Goal: Information Seeking & Learning: Learn about a topic

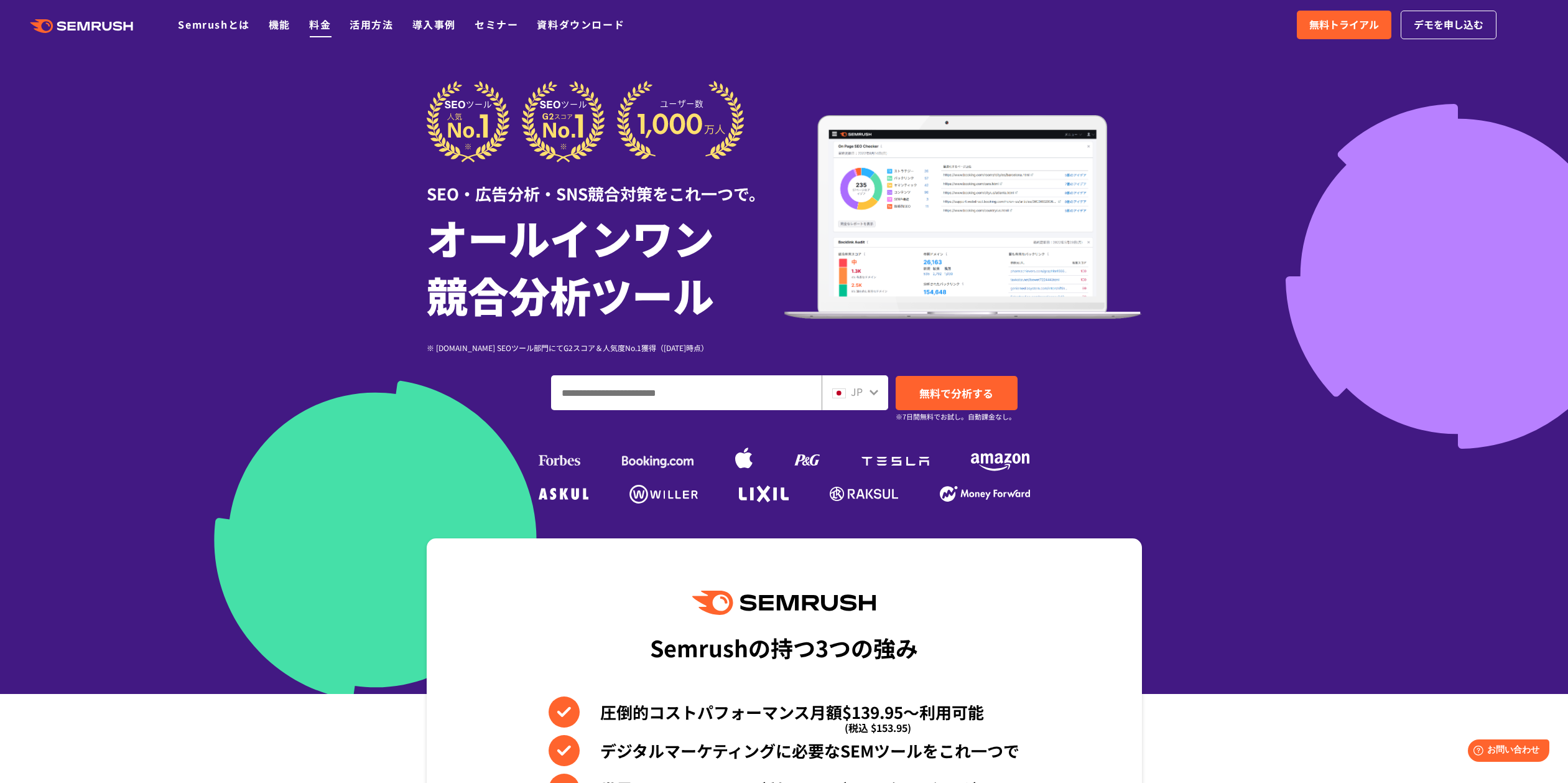
click at [316, 30] on link "料金" at bounding box center [319, 25] width 22 height 15
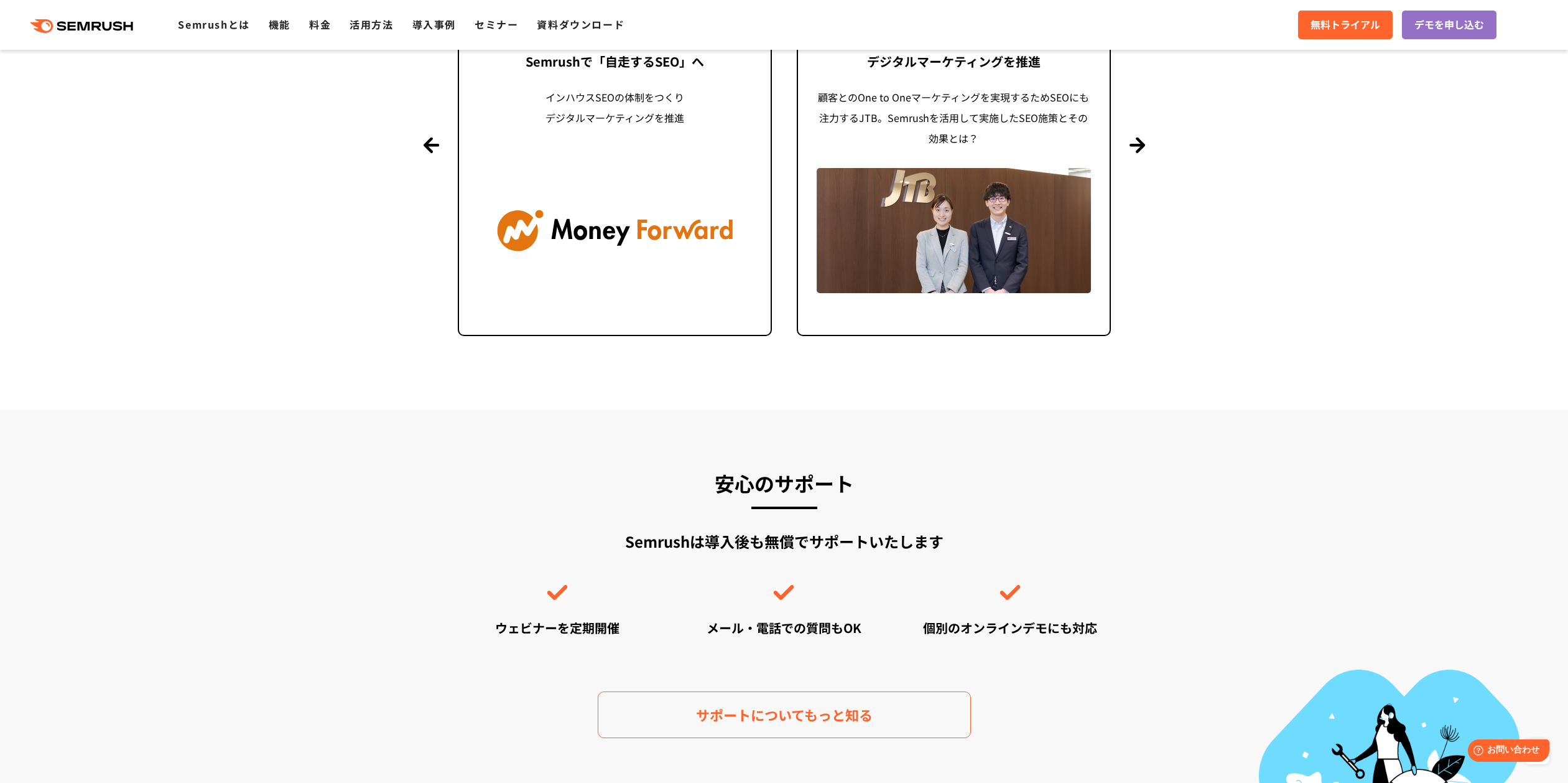
scroll to position [3029, 0]
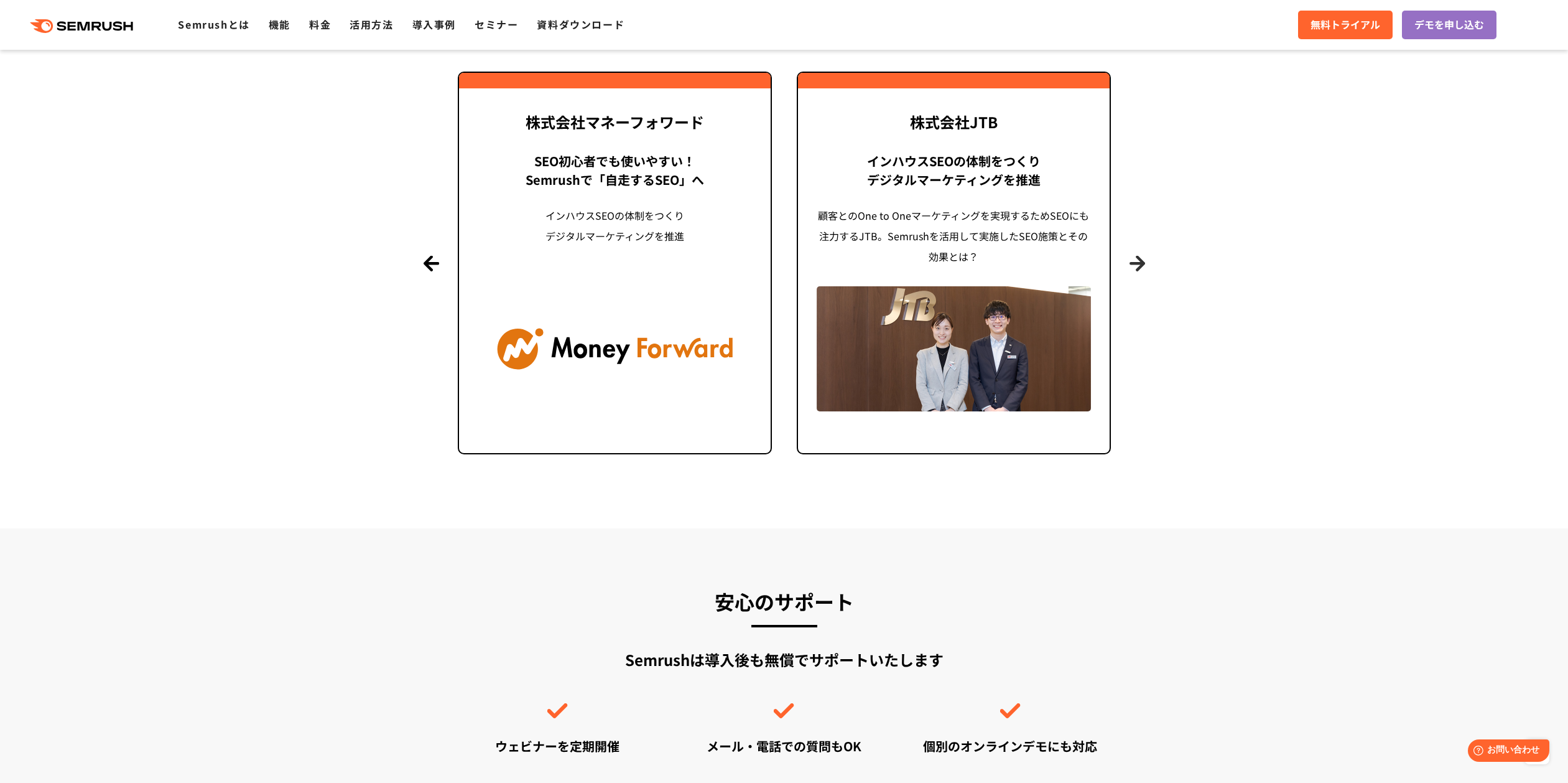
click at [1141, 264] on button "Next" at bounding box center [1138, 263] width 15 height 15
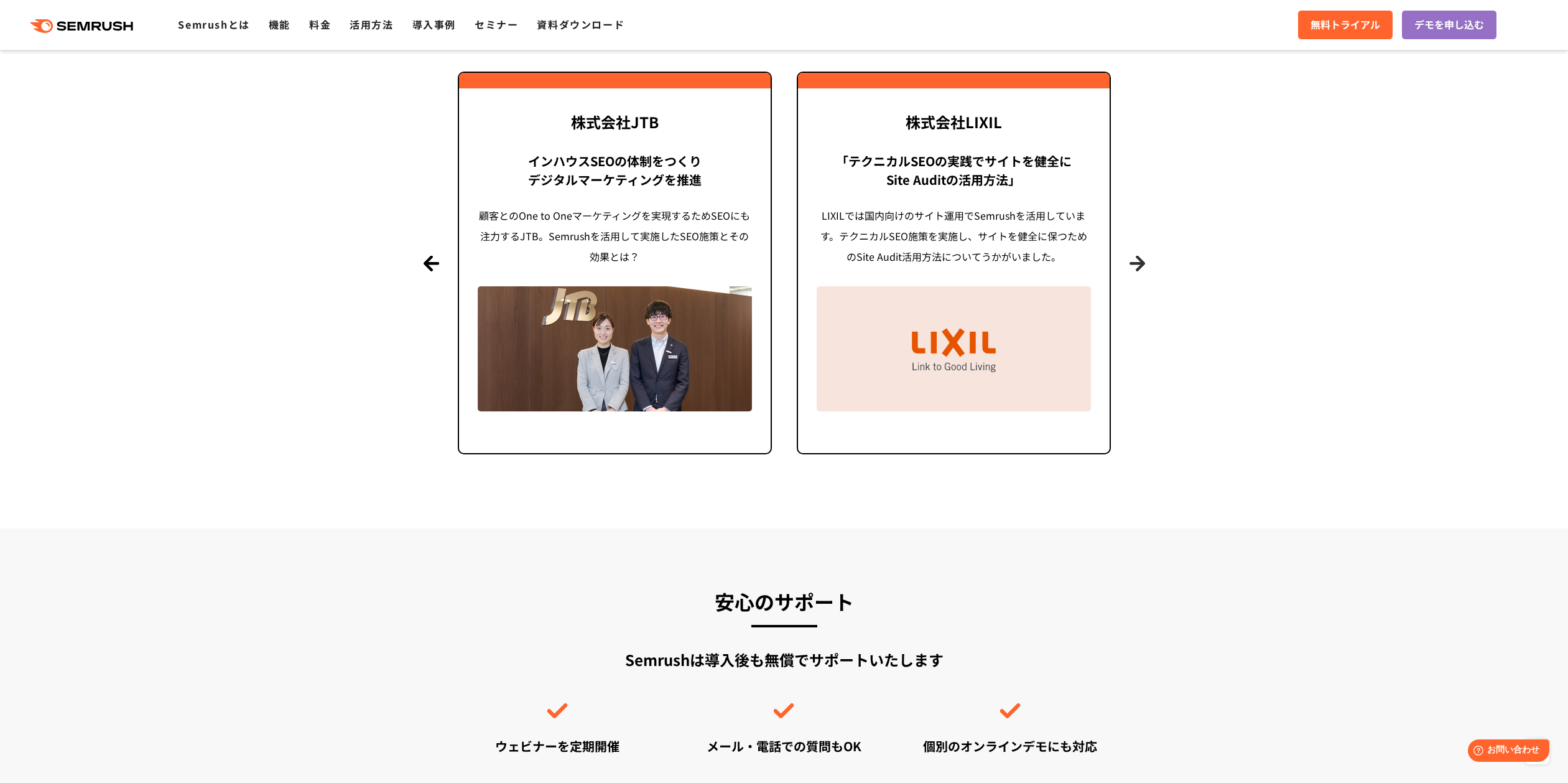
click at [1141, 264] on button "Next" at bounding box center [1138, 263] width 15 height 15
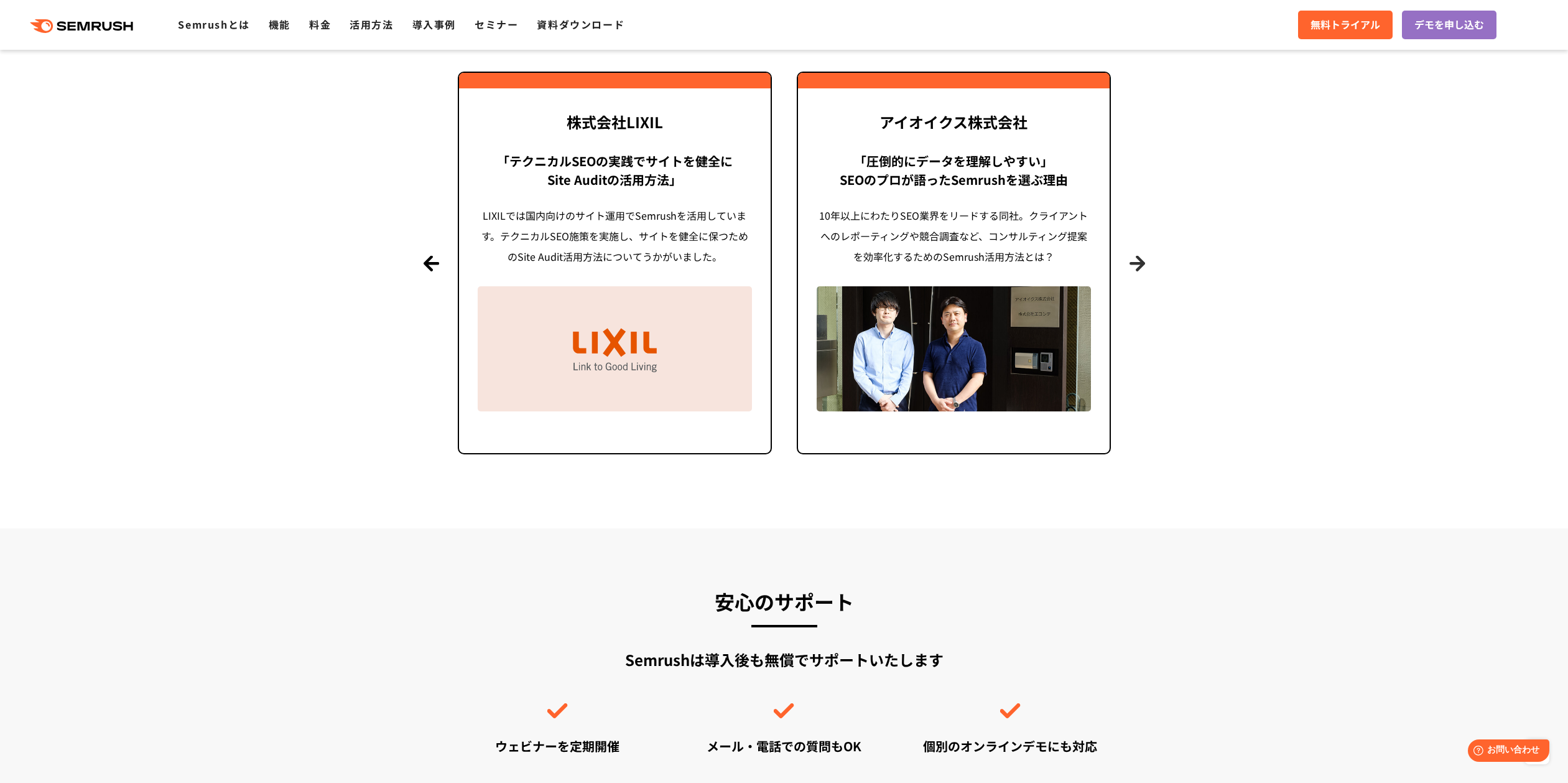
click at [1141, 264] on button "Next" at bounding box center [1138, 263] width 15 height 15
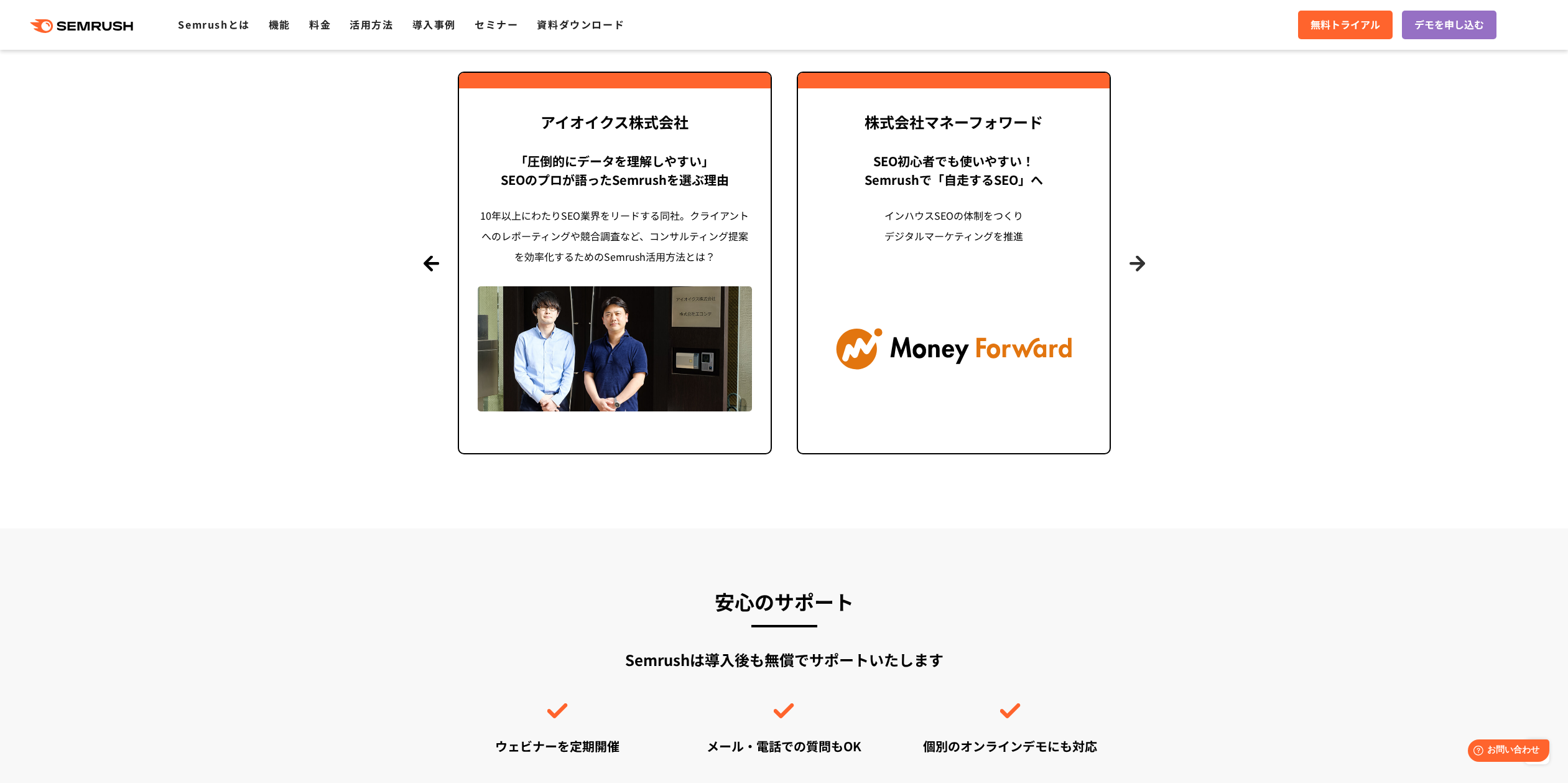
click at [1141, 264] on button "Next" at bounding box center [1138, 263] width 15 height 15
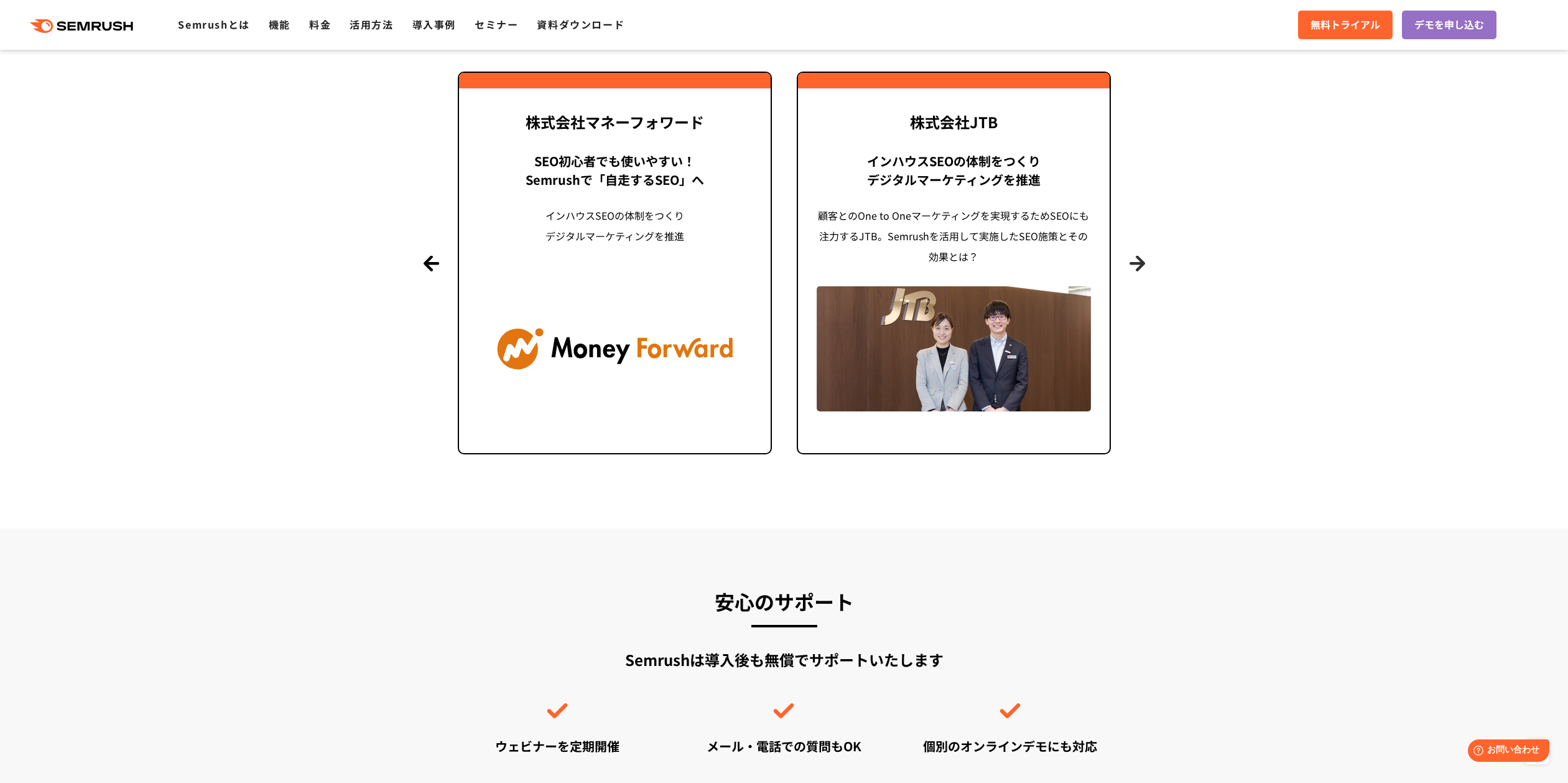
click at [1141, 264] on button "Next" at bounding box center [1138, 263] width 15 height 15
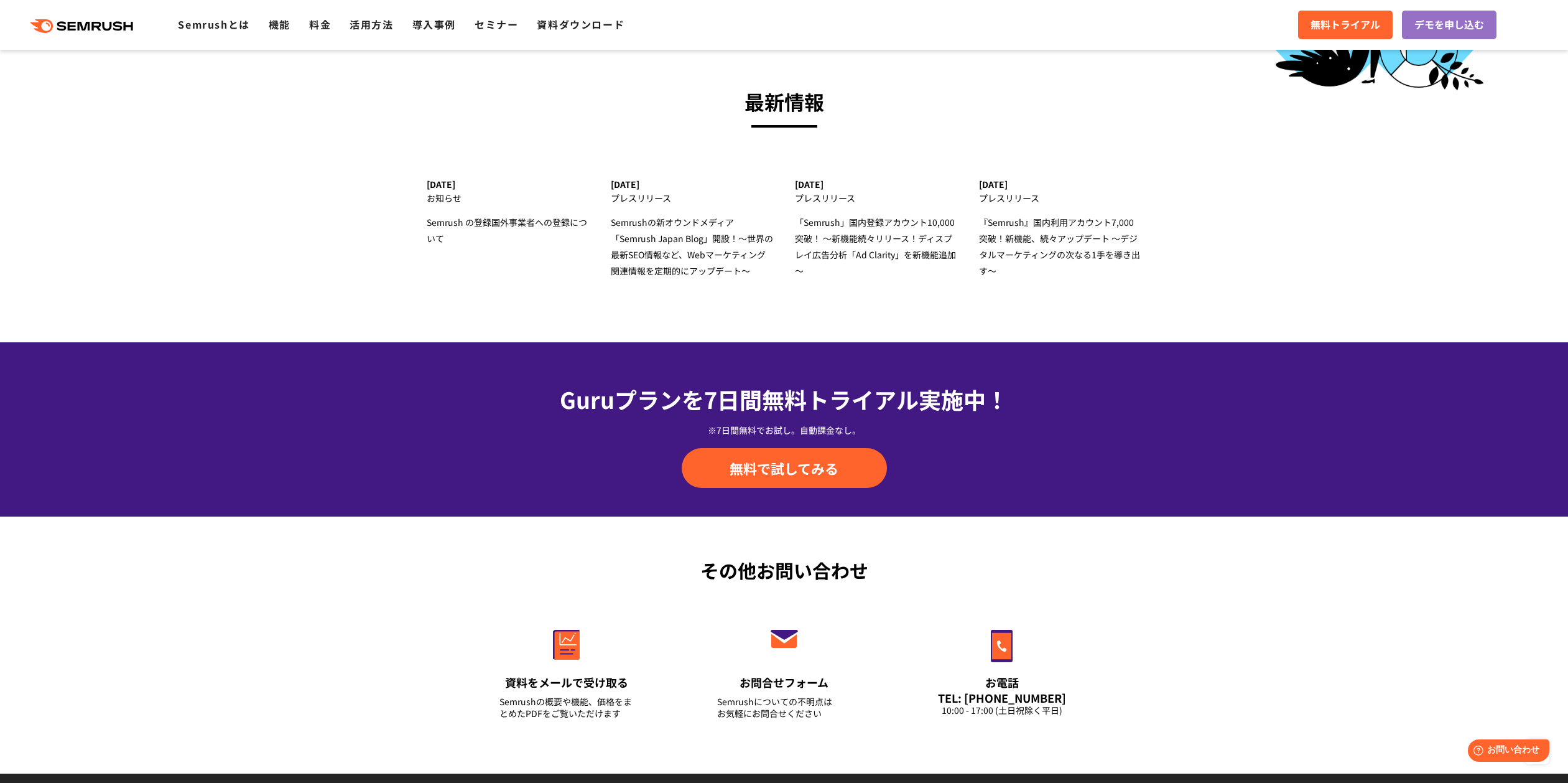
scroll to position [4140, 0]
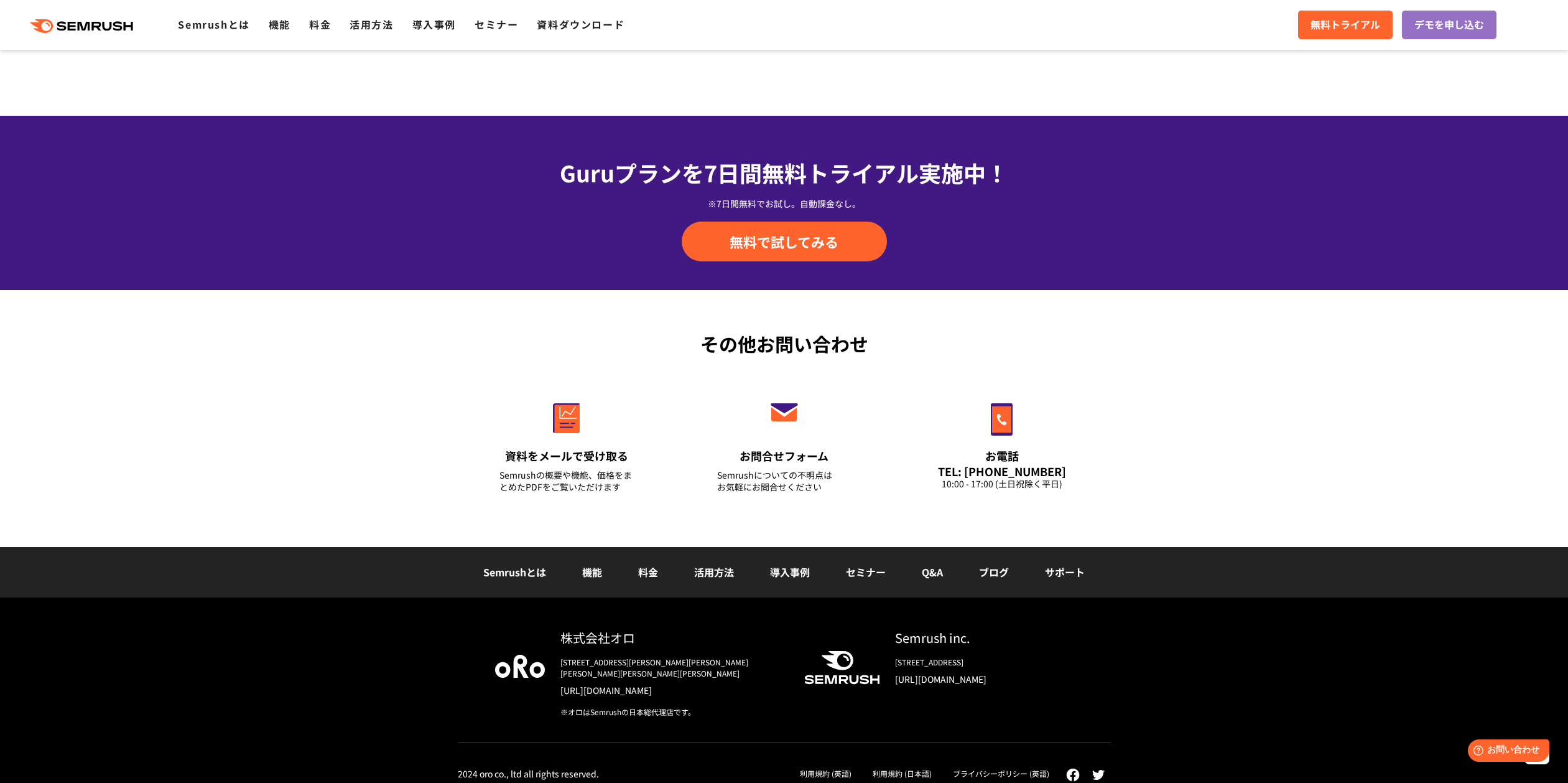
click at [627, 684] on link "[URL][DOMAIN_NAME]" at bounding box center [672, 689] width 224 height 12
drag, startPoint x: 647, startPoint y: 638, endPoint x: 565, endPoint y: 638, distance: 82.0
click at [565, 638] on div "株式会社オロ" at bounding box center [672, 638] width 224 height 18
copy div "株式会社オロ"
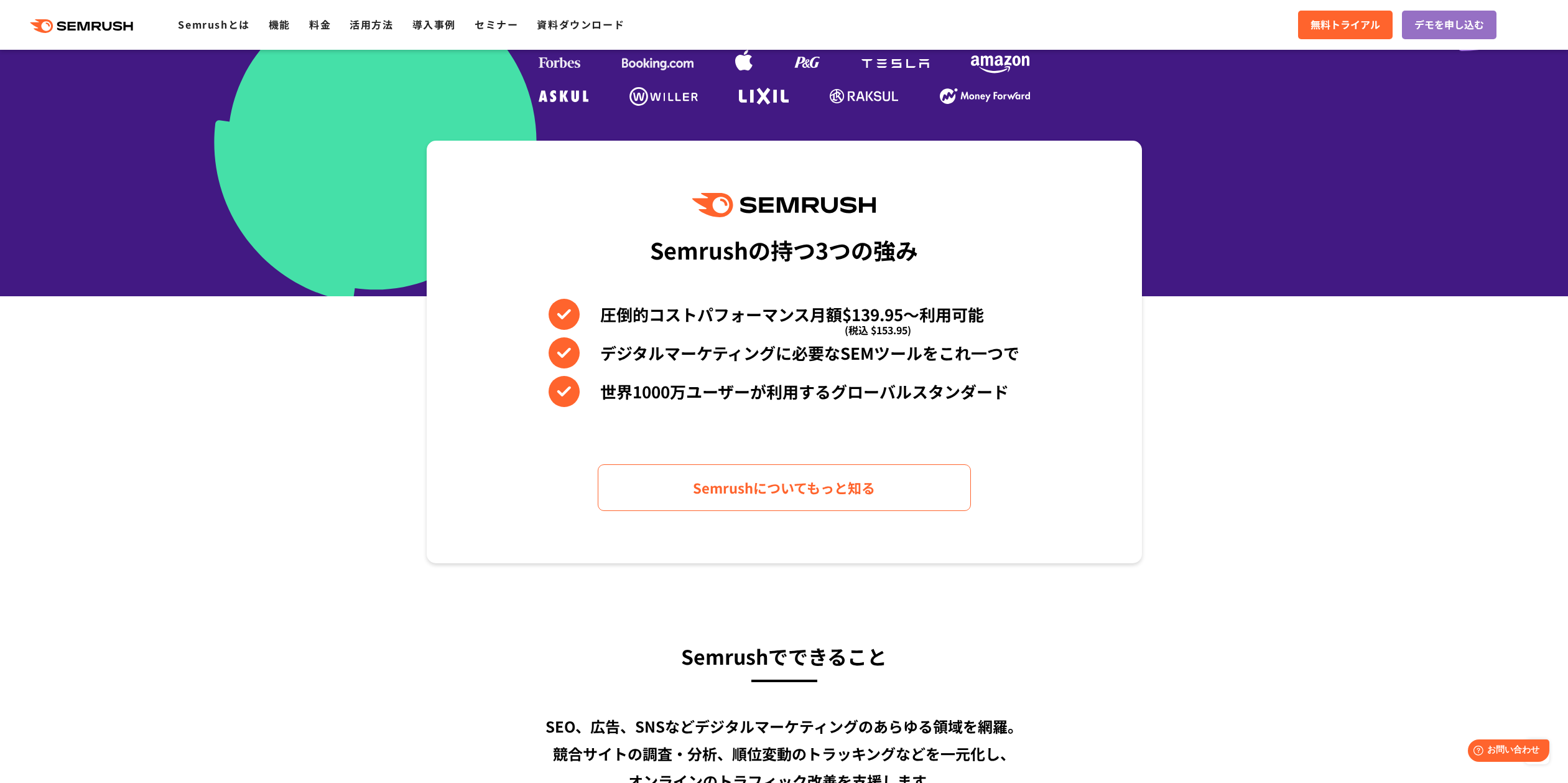
scroll to position [0, 0]
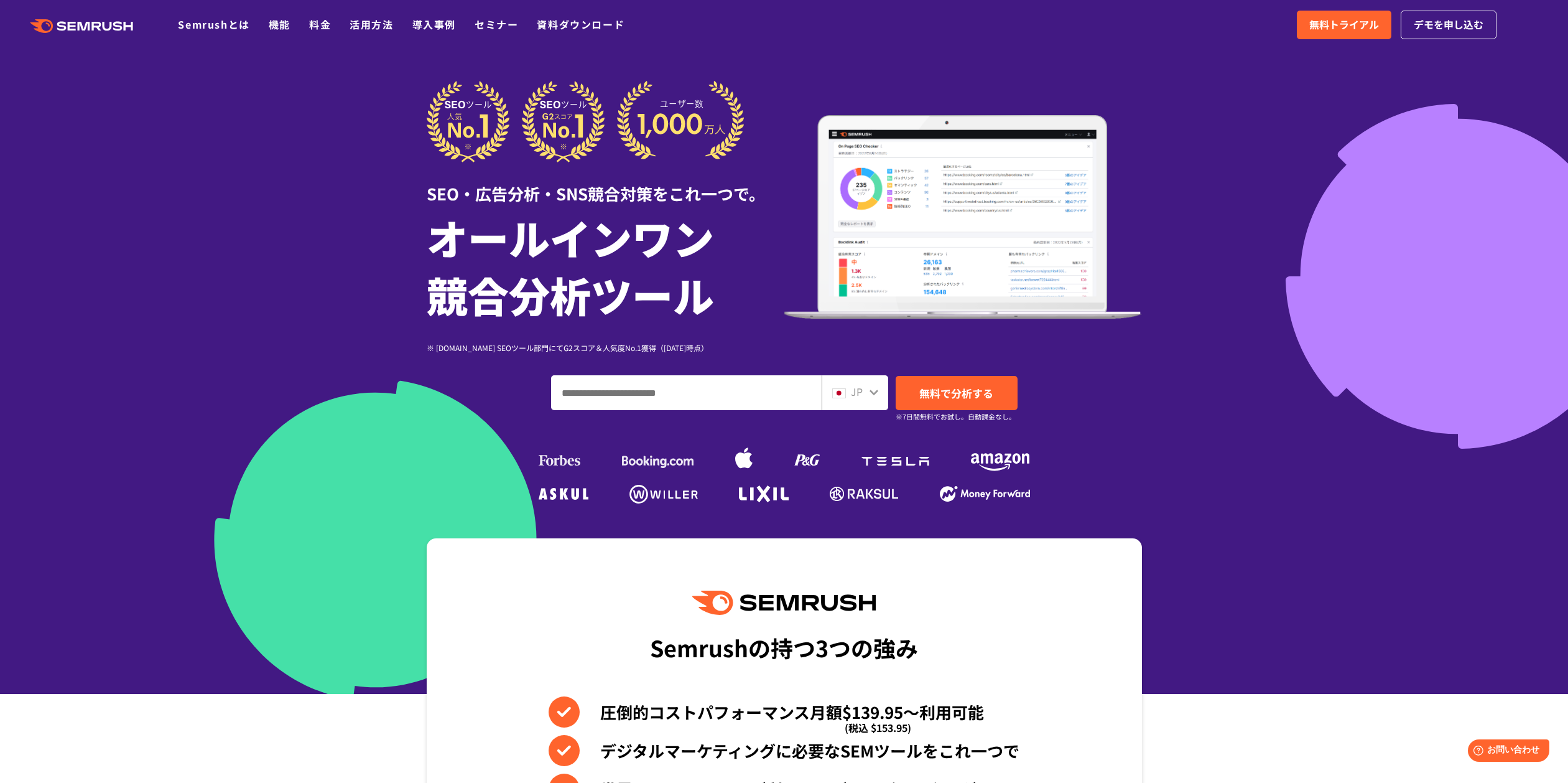
click at [610, 399] on input "ドメイン、キーワードまたはURLを入力してください" at bounding box center [685, 393] width 269 height 34
